Goal: Navigation & Orientation: Find specific page/section

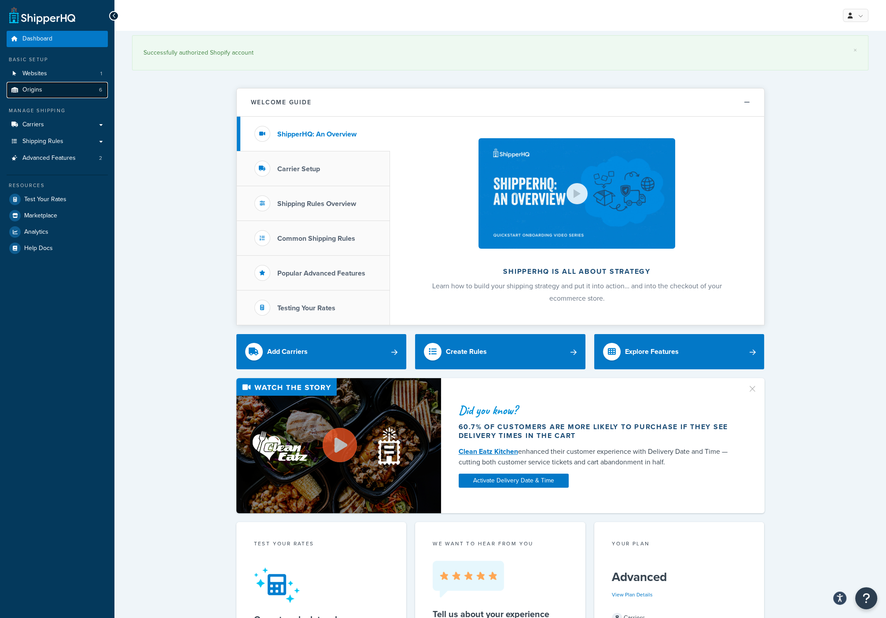
click at [44, 90] on link "Origins 6" at bounding box center [57, 90] width 101 height 16
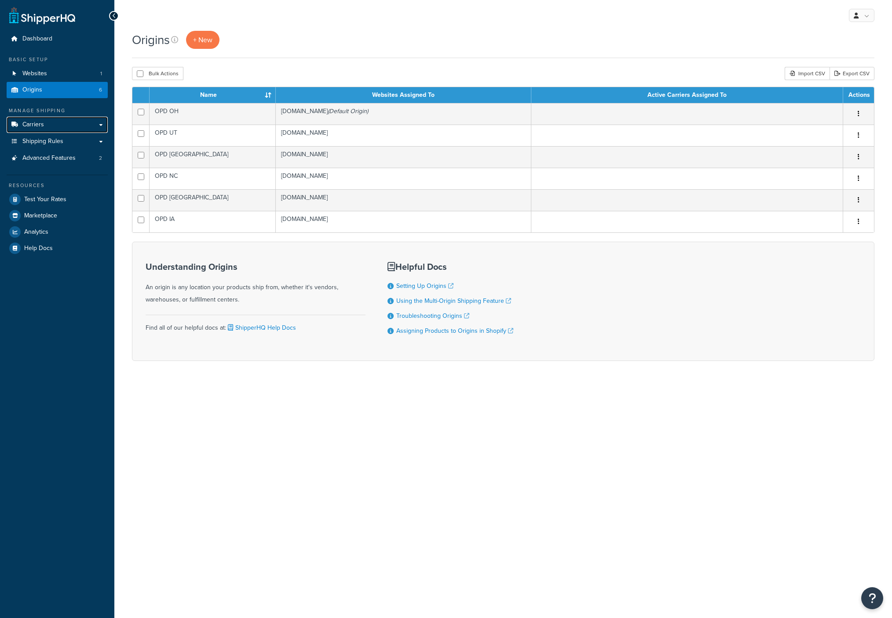
click at [44, 126] on link "Carriers" at bounding box center [57, 125] width 101 height 16
